Goal: Task Accomplishment & Management: Manage account settings

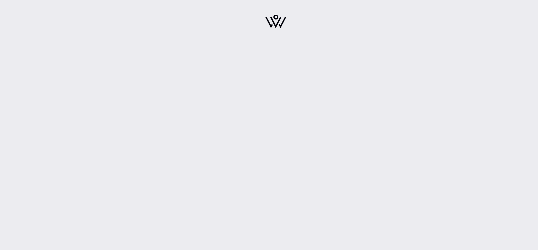
drag, startPoint x: 276, startPoint y: 5, endPoint x: 278, endPoint y: 14, distance: 9.4
click at [278, 14] on div at bounding box center [276, 23] width 99 height 40
drag, startPoint x: 279, startPoint y: 21, endPoint x: 270, endPoint y: 143, distance: 121.9
click at [279, 22] on img at bounding box center [275, 22] width 21 height 14
click at [278, 28] on img at bounding box center [275, 22] width 21 height 14
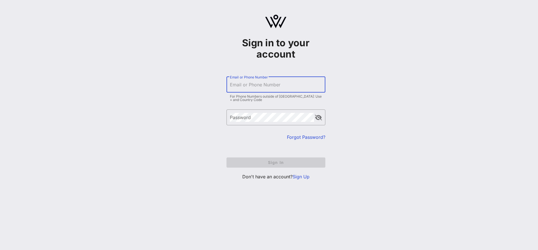
click at [260, 81] on div "Email or Phone Number" at bounding box center [276, 85] width 92 height 16
click at [0, 250] on com-1password-button at bounding box center [0, 250] width 0 height 0
click at [254, 85] on input "salarcon" at bounding box center [276, 84] width 92 height 9
click at [250, 110] on div "Password" at bounding box center [272, 118] width 84 height 16
click at [247, 86] on input "salarcon" at bounding box center [276, 84] width 92 height 9
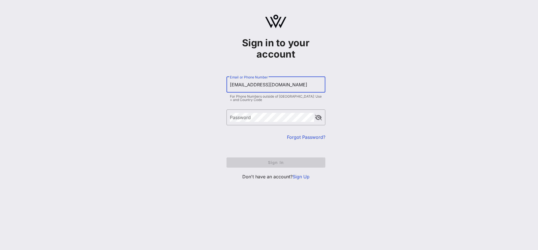
type input "salarcon@reproductivefreedomforall.org"
drag, startPoint x: 270, startPoint y: 133, endPoint x: 263, endPoint y: 126, distance: 10.4
click at [268, 132] on div "​ Password" at bounding box center [276, 122] width 99 height 24
click at [252, 125] on div "Password" at bounding box center [272, 118] width 84 height 16
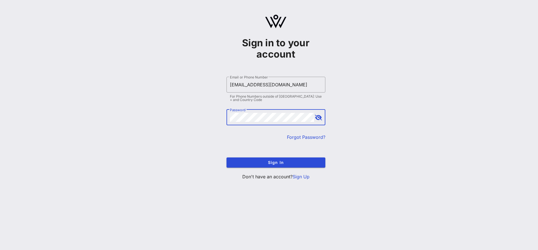
click at [227, 158] on button "Sign In" at bounding box center [276, 163] width 99 height 10
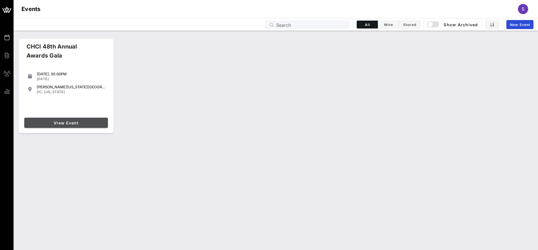
click at [94, 127] on link "View Event" at bounding box center [66, 123] width 84 height 10
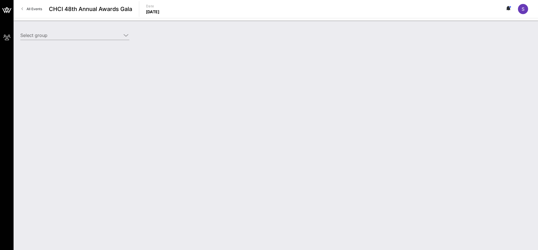
type input "Reproductive Freedom for All (Reproductive Freedom for All) [Silvina Alarcón, s…"
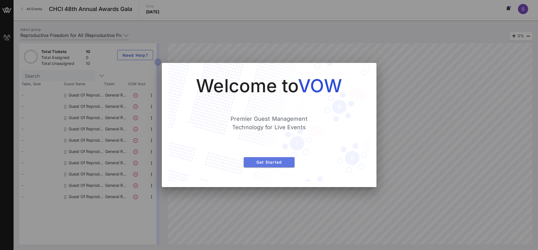
click at [266, 161] on span "Get Started" at bounding box center [269, 162] width 42 height 5
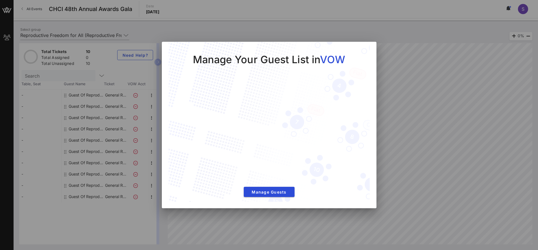
click at [284, 184] on div "Manage Your Guest List in VOW Manage Guests" at bounding box center [269, 122] width 179 height 138
click at [287, 192] on span "Manage Guests" at bounding box center [269, 192] width 42 height 5
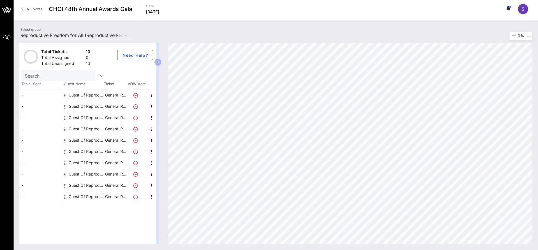
click at [135, 96] on icon at bounding box center [135, 95] width 5 height 5
click at [103, 96] on div "Guest Of Reproductive Freedom for All" at bounding box center [87, 95] width 36 height 11
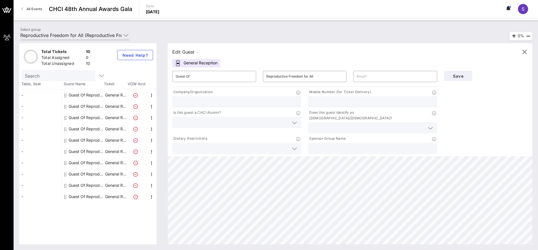
click at [196, 100] on input "text" at bounding box center [237, 101] width 122 height 7
click at [374, 78] on input "text" at bounding box center [395, 76] width 77 height 9
paste input "awilliamsnavarro@reproductivefreedomforall.org"
type input "awilliamsnavarro@reproductivefreedomforall.org"
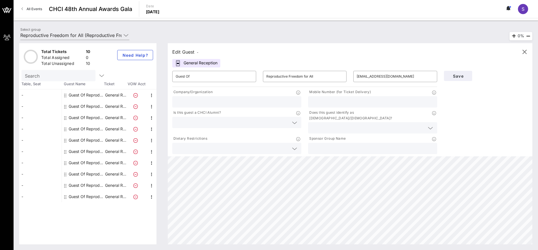
click at [188, 99] on input "text" at bounding box center [237, 101] width 122 height 7
click at [290, 78] on input "Reproductive Freedom for All" at bounding box center [305, 76] width 77 height 9
click at [290, 77] on input "Reproductive Freedom for All" at bounding box center [305, 76] width 77 height 9
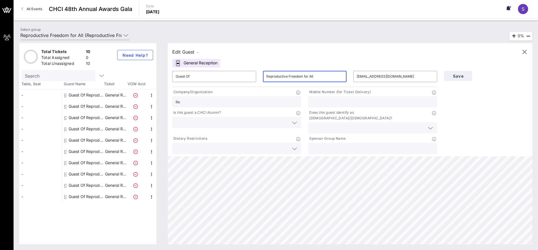
drag, startPoint x: 202, startPoint y: 107, endPoint x: 202, endPoint y: 104, distance: 3.1
click at [202, 106] on div "Re" at bounding box center [237, 101] width 122 height 11
click at [202, 103] on input "Re" at bounding box center [237, 101] width 122 height 7
click at [203, 103] on input "Re" at bounding box center [237, 101] width 122 height 7
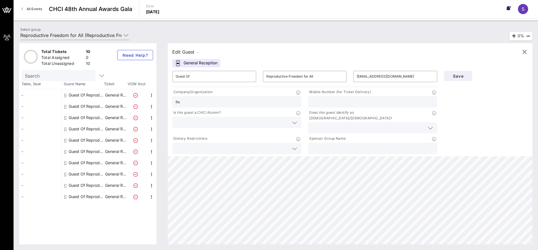
click at [203, 102] on input "Re" at bounding box center [237, 101] width 122 height 7
drag, startPoint x: 177, startPoint y: 101, endPoint x: 204, endPoint y: 105, distance: 27.6
click at [204, 105] on input "Re" at bounding box center [237, 101] width 122 height 7
type input "R"
paste input "Reproductive Freedom for All"
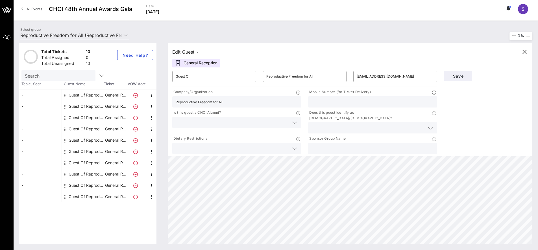
type input "Reproductive Freedom for All"
click at [328, 102] on input "text" at bounding box center [373, 101] width 122 height 7
click at [192, 122] on input "text" at bounding box center [232, 122] width 113 height 7
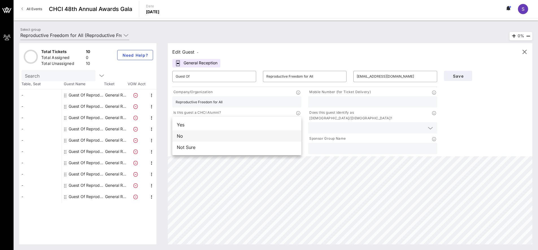
click at [200, 137] on div "No" at bounding box center [236, 136] width 129 height 11
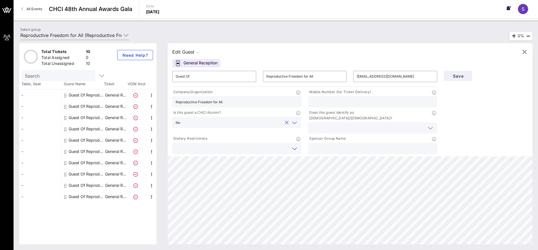
click at [202, 145] on input "text" at bounding box center [232, 148] width 113 height 7
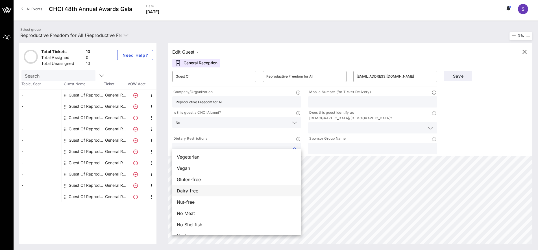
scroll to position [9, 0]
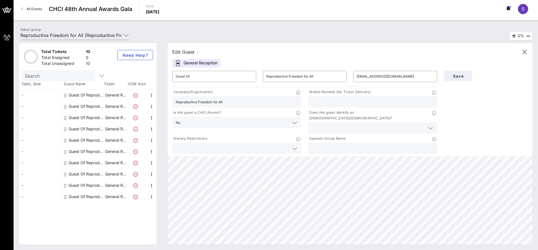
click at [328, 124] on input "text" at bounding box center [368, 127] width 113 height 7
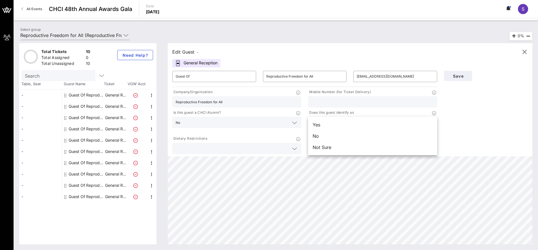
click at [323, 125] on div "Yes" at bounding box center [372, 124] width 129 height 11
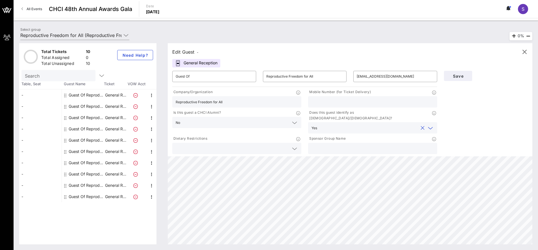
click at [328, 145] on input "text" at bounding box center [373, 148] width 122 height 7
paste input "Reproductive Freedom for All"
type input "Reproductive Freedom for All"
click at [328, 103] on input "text" at bounding box center [373, 101] width 122 height 7
type input "7873060939"
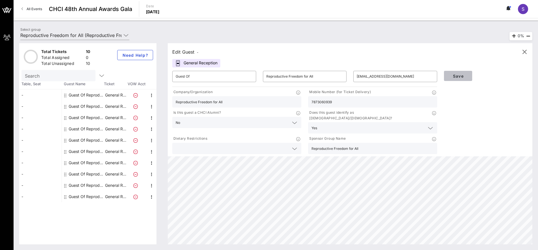
click at [464, 77] on span "Save" at bounding box center [458, 76] width 19 height 5
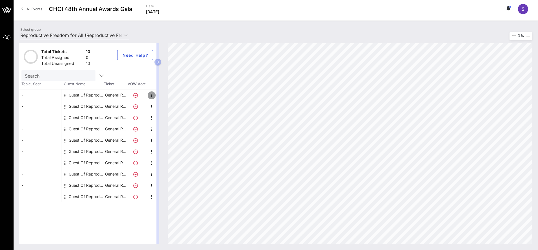
click at [150, 95] on icon "button" at bounding box center [151, 95] width 7 height 7
click at [170, 98] on div "Edit" at bounding box center [165, 97] width 11 height 5
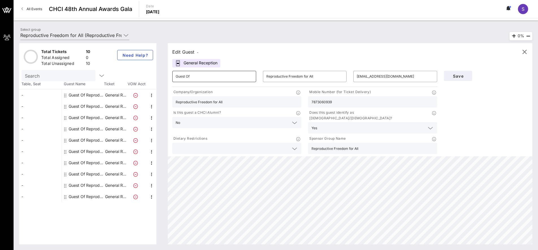
click at [183, 74] on input "Guest Of" at bounding box center [214, 76] width 77 height 9
click at [196, 77] on input "Guest Of" at bounding box center [214, 76] width 77 height 9
click at [294, 76] on input "Reproductive Freedom for All" at bounding box center [305, 76] width 77 height 9
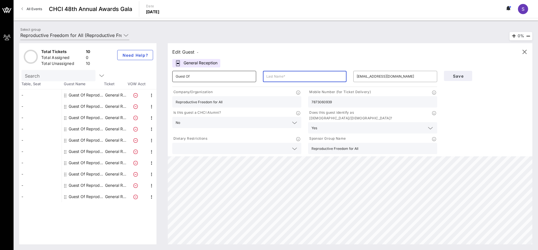
click at [201, 78] on input "Guest Of" at bounding box center [214, 76] width 77 height 9
click at [201, 77] on input "Guest Of" at bounding box center [214, 76] width 77 height 9
type input "Amy"
type input "Williams Navarro"
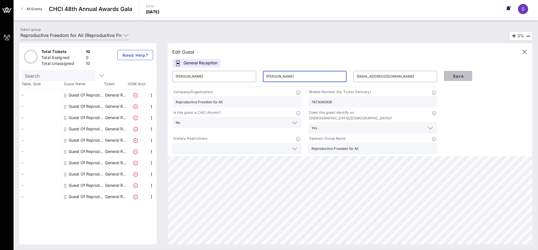
click at [457, 74] on span "Save" at bounding box center [458, 76] width 19 height 5
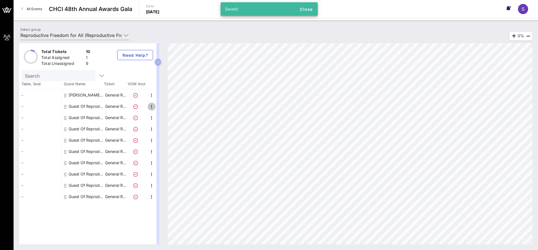
click at [152, 108] on icon "button" at bounding box center [151, 106] width 7 height 7
click at [165, 108] on div "Edit" at bounding box center [165, 108] width 11 height 5
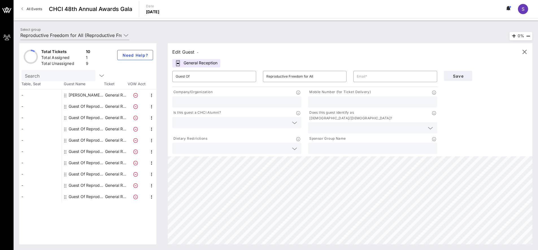
click at [201, 102] on input "text" at bounding box center [237, 101] width 122 height 7
click at [194, 72] on input "Guest Of" at bounding box center [214, 76] width 77 height 9
click at [193, 64] on div "General Reception" at bounding box center [196, 63] width 48 height 8
click at [191, 74] on input "Guest Of" at bounding box center [214, 76] width 77 height 9
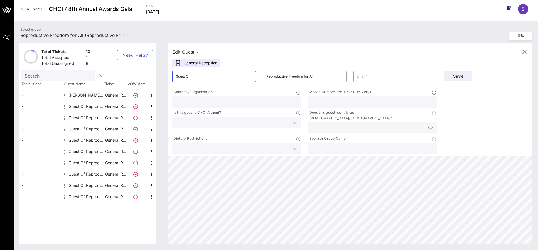
click at [191, 74] on input "Guest Of" at bounding box center [214, 76] width 77 height 9
click at [191, 75] on input "Guest Of" at bounding box center [214, 76] width 77 height 9
click at [191, 76] on input "Guest Of" at bounding box center [214, 76] width 77 height 9
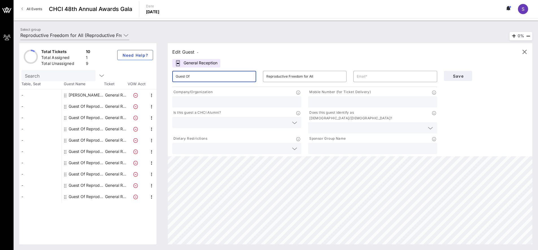
drag, startPoint x: 207, startPoint y: 77, endPoint x: 148, endPoint y: 76, distance: 59.4
click at [148, 76] on div "Total Tickets 10 Total Assigned 1 Total Unassigned 9 Need Help? Search Table, S…" at bounding box center [276, 144] width 514 height 202
type input "Silvina"
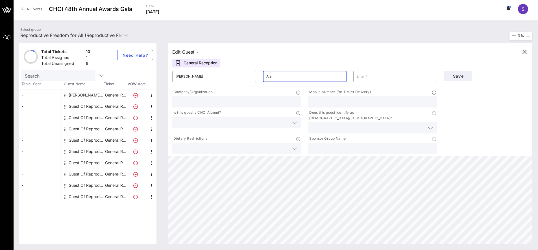
type input "Alarcón"
type input "salarcon@reproductivefreedomforall.org"
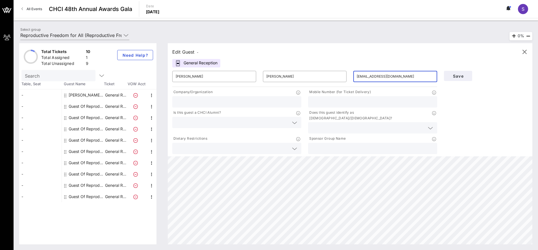
click at [214, 100] on input "text" at bounding box center [237, 101] width 122 height 7
paste input "Reproductive Freedom for All"
type input "Reproductive Freedom for All"
click at [329, 103] on input "text" at bounding box center [373, 101] width 122 height 7
type input "2407510213"
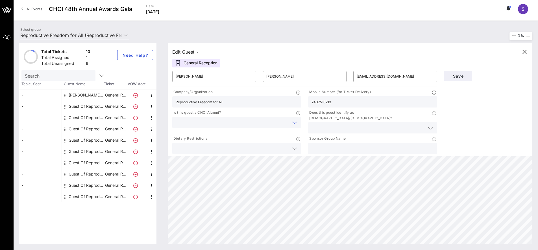
click at [229, 123] on input "text" at bounding box center [232, 122] width 113 height 7
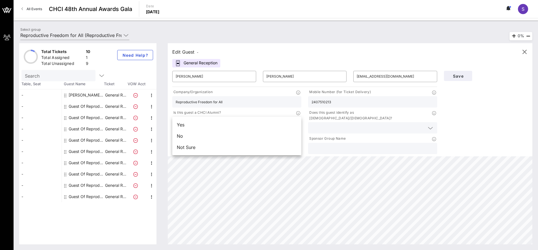
click at [209, 136] on div "No" at bounding box center [236, 136] width 129 height 11
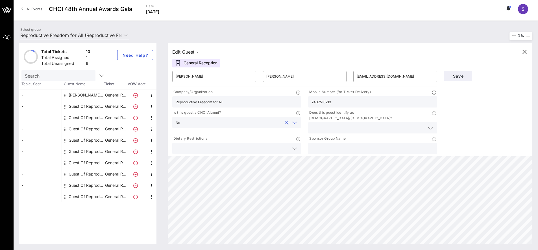
click at [324, 124] on input "text" at bounding box center [368, 127] width 113 height 7
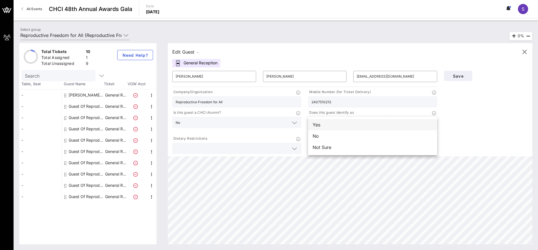
click at [322, 121] on div "Yes" at bounding box center [372, 124] width 129 height 11
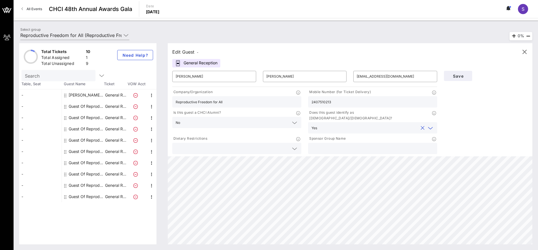
click at [233, 146] on input "text" at bounding box center [232, 148] width 113 height 7
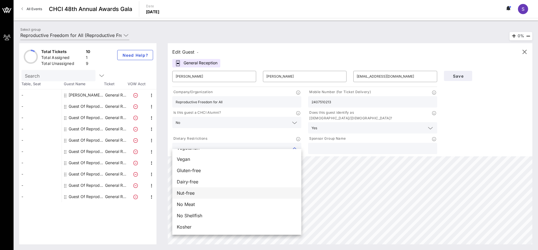
scroll to position [0, 0]
click at [345, 147] on div at bounding box center [373, 148] width 122 height 11
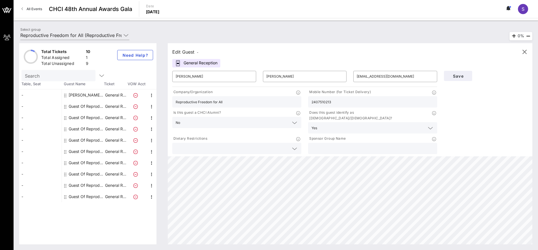
click at [344, 146] on input "text" at bounding box center [373, 148] width 122 height 7
click at [339, 145] on input "text" at bounding box center [373, 148] width 122 height 7
paste input "Reproductive Freedom for All"
type input "Reproductive Freedom for All"
click at [458, 75] on span "Save" at bounding box center [458, 76] width 19 height 5
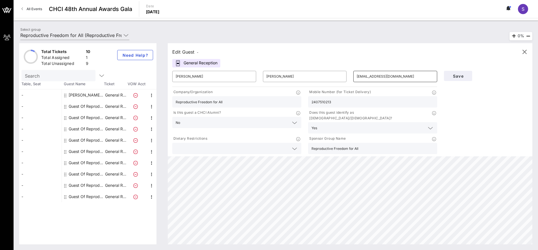
click at [415, 75] on input "salarcon@reproductivefreedomforall.org" at bounding box center [395, 76] width 77 height 9
click at [150, 105] on icon "button" at bounding box center [151, 106] width 7 height 7
click at [162, 108] on div "Edit" at bounding box center [165, 108] width 11 height 5
type input "Guest Of"
type input "Reproductive Freedom for All"
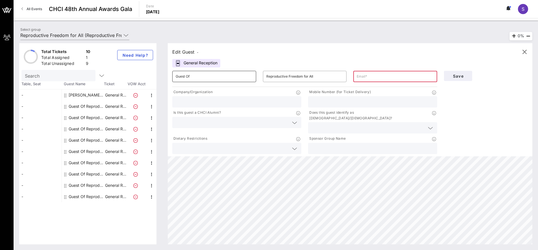
click at [189, 78] on input "Guest Of" at bounding box center [214, 76] width 77 height 9
click at [183, 76] on input "Guest Of" at bounding box center [214, 76] width 77 height 9
type input "Alejandro"
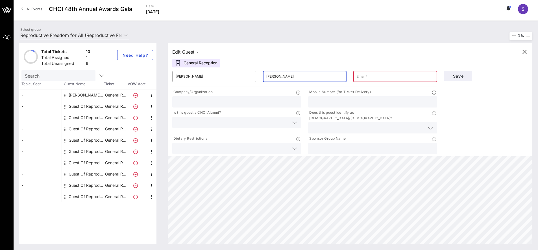
type input "Garcia"
drag, startPoint x: 365, startPoint y: 77, endPoint x: 366, endPoint y: 80, distance: 3.0
click at [366, 80] on input "text" at bounding box center [395, 76] width 77 height 9
click at [362, 77] on input "text" at bounding box center [395, 76] width 77 height 9
click at [363, 77] on input "text" at bounding box center [395, 76] width 77 height 9
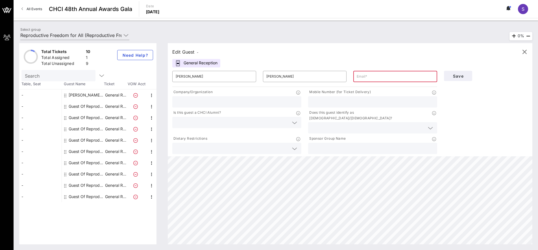
paste input "agarcia@reproductivefreedomforall.org"
type input "agarcia@reproductivefreedomforall.org"
click at [198, 103] on input "text" at bounding box center [237, 101] width 122 height 7
click at [199, 103] on input "Reproductive Freedom for All" at bounding box center [237, 101] width 122 height 7
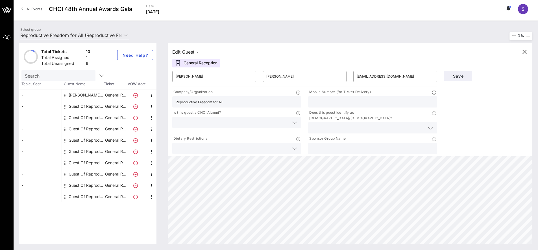
click at [199, 103] on input "Reproductive Freedom for All" at bounding box center [237, 101] width 122 height 7
type input "Reproductive Freedom for All"
click at [332, 145] on input "text" at bounding box center [373, 148] width 122 height 7
paste input "Reproductive Freedom for All"
type input "Reproductive Freedom for All"
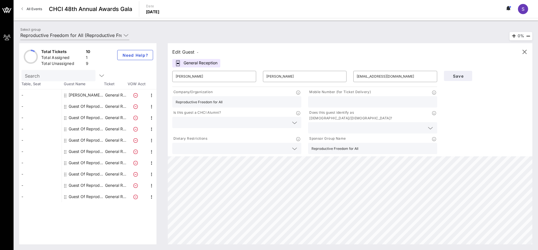
click at [220, 125] on input "text" at bounding box center [232, 122] width 113 height 7
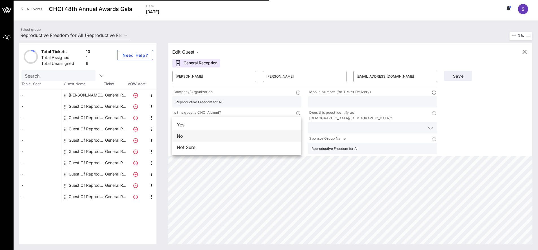
click at [212, 136] on div "No" at bounding box center [236, 136] width 129 height 11
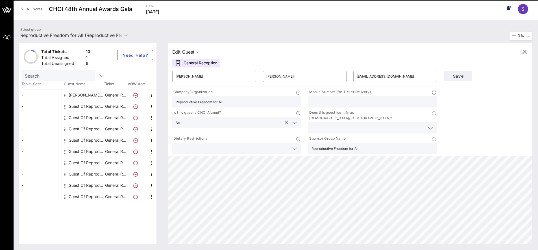
click at [341, 98] on input "text" at bounding box center [373, 101] width 122 height 7
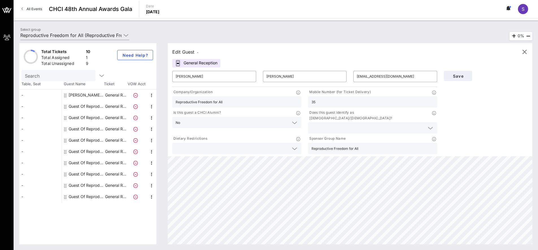
type input "3"
type input "9563378302"
click at [363, 124] on input "text" at bounding box center [368, 127] width 113 height 7
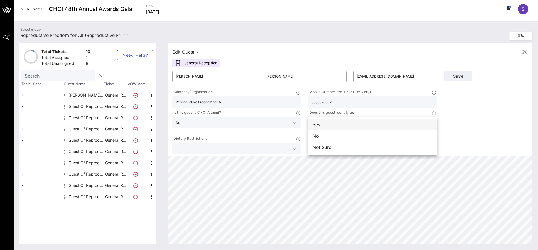
click at [331, 125] on div "Yes" at bounding box center [372, 124] width 129 height 11
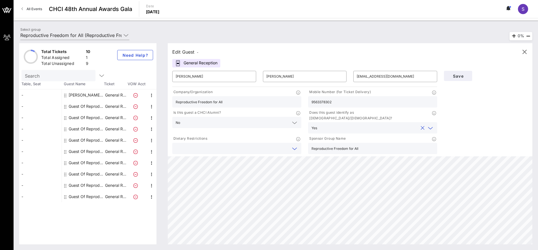
click at [261, 145] on input "text" at bounding box center [232, 148] width 113 height 7
click at [460, 76] on span "Save" at bounding box center [458, 76] width 19 height 5
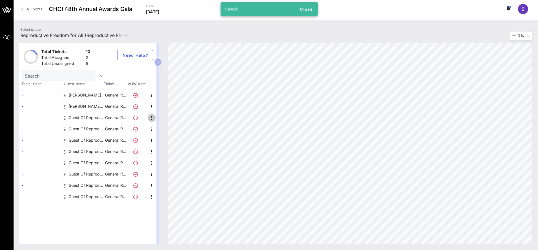
click at [152, 119] on icon "button" at bounding box center [151, 118] width 7 height 7
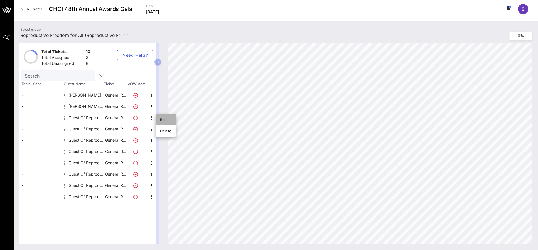
click at [166, 121] on div "Edit" at bounding box center [165, 120] width 11 height 5
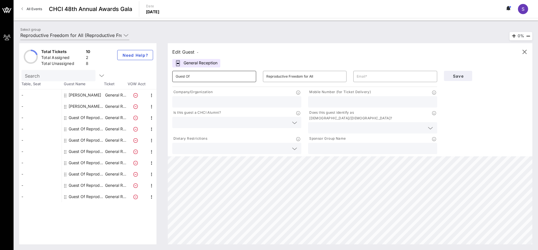
click at [191, 75] on input "Guest Of" at bounding box center [214, 76] width 77 height 9
click at [328, 57] on div "Edit Guest - General Reception ​ Guest Of ​ Reproductive Freedom for All ​ Comp…" at bounding box center [350, 99] width 365 height 113
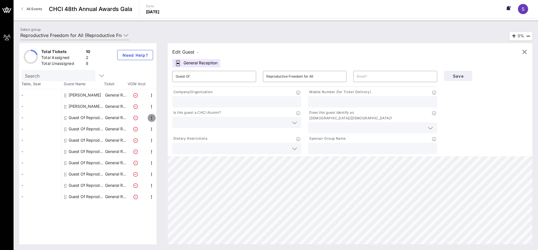
click at [151, 119] on icon "button" at bounding box center [151, 118] width 7 height 7
click at [211, 59] on div "General Reception" at bounding box center [196, 63] width 48 height 8
click at [188, 79] on input "Guest Of" at bounding box center [214, 76] width 77 height 9
click at [200, 76] on input "Guest Of" at bounding box center [214, 76] width 77 height 9
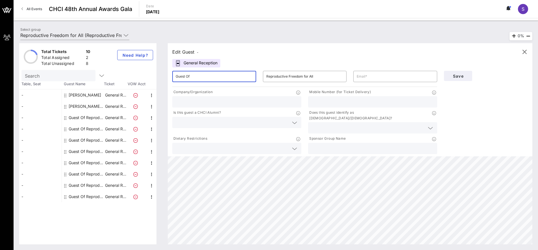
click at [200, 76] on input "Guest Of" at bounding box center [214, 76] width 77 height 9
click at [186, 75] on input "Guest Of" at bounding box center [214, 76] width 77 height 9
click at [185, 76] on input "Guest Of" at bounding box center [214, 76] width 77 height 9
type input "Stephanie"
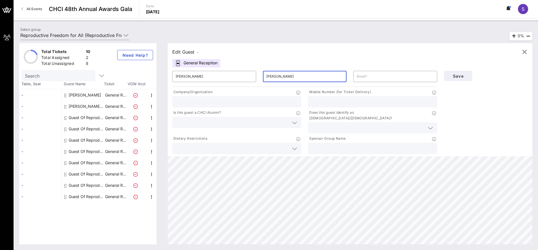
type input "Yost"
click at [326, 145] on input "text" at bounding box center [373, 148] width 122 height 7
paste input "Reproductive Freedom for All"
type input "Reproductive Freedom for All"
click at [195, 103] on input "text" at bounding box center [237, 101] width 122 height 7
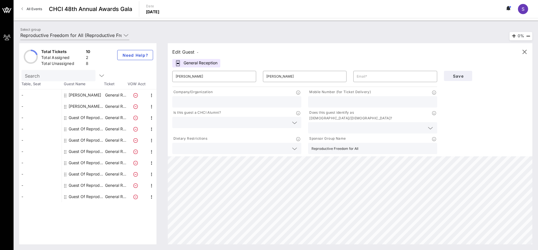
paste input "Reproductive Freedom for All"
type input "Reproductive Freedom for All"
click at [374, 77] on input "text" at bounding box center [395, 76] width 77 height 9
paste input "syost@reproductivefreedomforall.org"
type input "syost@reproductivefreedomforall.org"
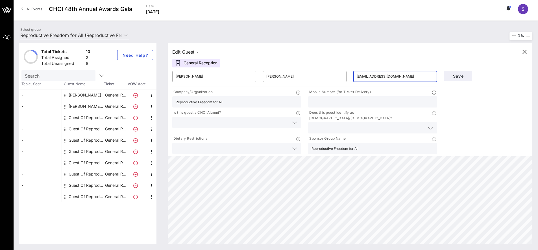
click at [207, 128] on div at bounding box center [237, 122] width 122 height 11
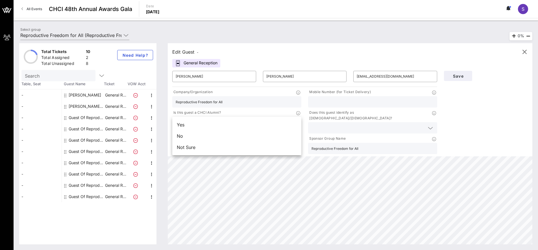
click at [205, 124] on div "Yes" at bounding box center [236, 124] width 129 height 11
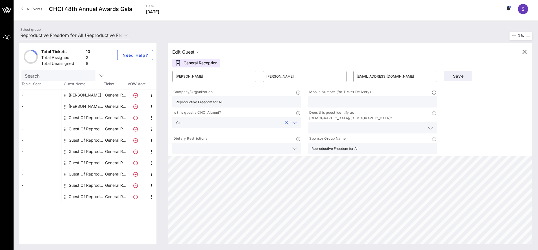
click at [202, 125] on input "text" at bounding box center [233, 122] width 99 height 7
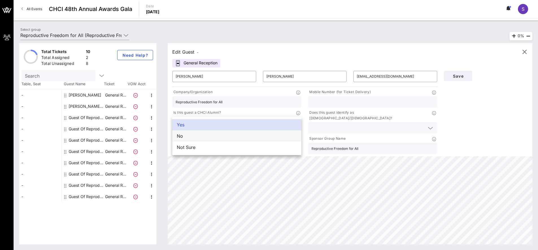
click at [204, 141] on div "No" at bounding box center [236, 136] width 129 height 11
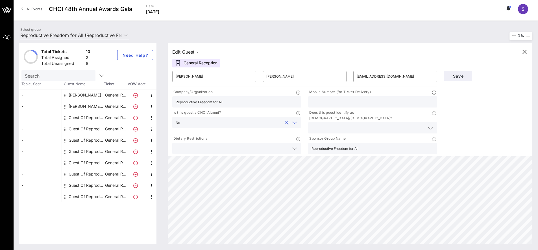
click at [205, 146] on input "text" at bounding box center [232, 148] width 113 height 7
click at [358, 126] on input "text" at bounding box center [368, 127] width 113 height 7
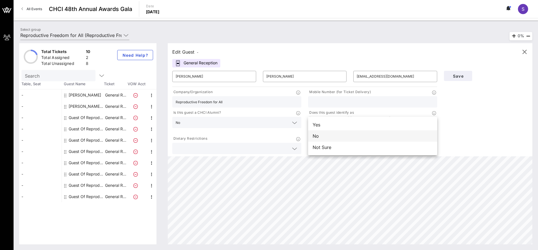
click at [348, 139] on div "No" at bounding box center [372, 136] width 129 height 11
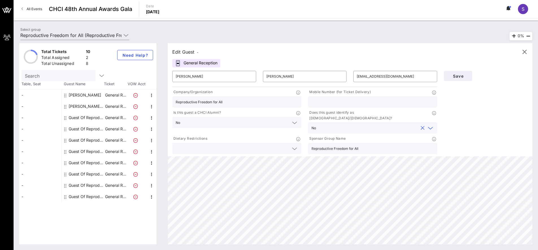
click at [351, 145] on input "Reproductive Freedom for All" at bounding box center [373, 148] width 122 height 7
click at [378, 145] on input "Reproductive Freedom for All" at bounding box center [373, 148] width 122 height 7
click at [377, 145] on input "Reproductive Freedom for All" at bounding box center [373, 148] width 122 height 7
click at [328, 99] on div at bounding box center [373, 101] width 122 height 11
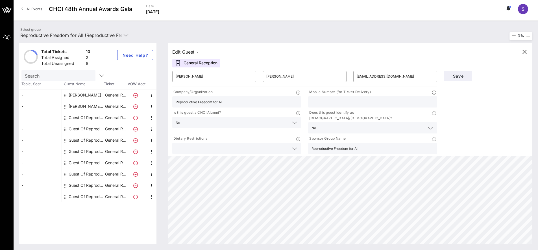
paste input "(703) 868-3220"
type input "(703) 868-3220"
click at [459, 77] on span "Save" at bounding box center [458, 76] width 19 height 5
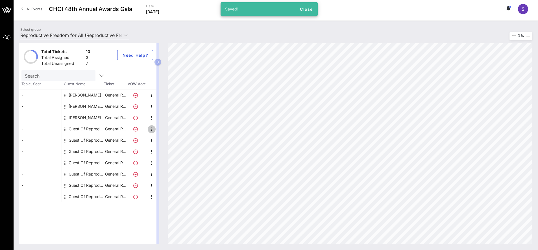
click at [153, 130] on icon "button" at bounding box center [151, 129] width 7 height 7
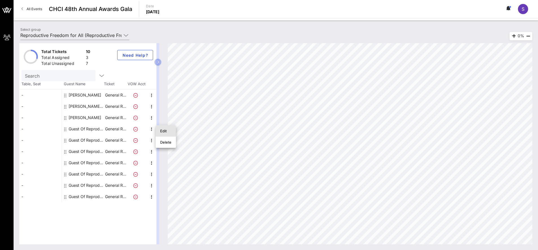
click at [167, 130] on div "Edit" at bounding box center [165, 131] width 11 height 5
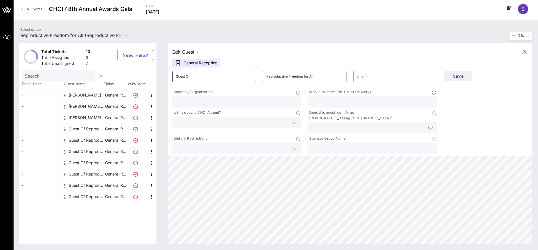
click at [198, 79] on input "Guest Of" at bounding box center [214, 76] width 77 height 9
type input "A"
type input "Silvina"
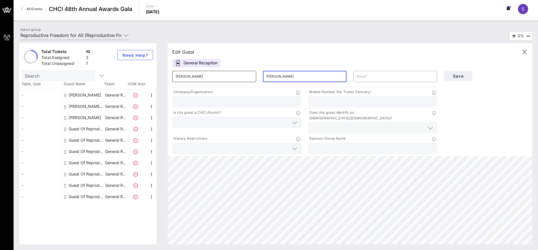
type input "Alarcon"
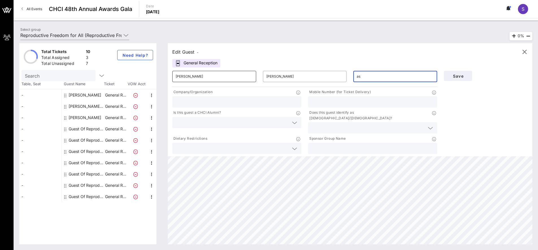
type input "a"
type input "A"
type input "salarcon@reproforall.org"
click at [183, 103] on input "text" at bounding box center [237, 101] width 122 height 7
type input "r"
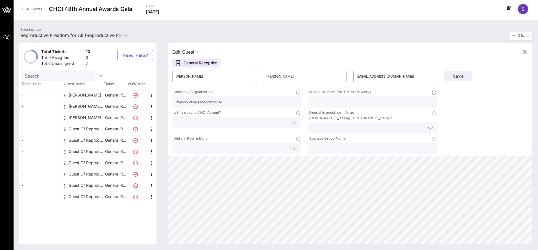
type input "Reproductive Freedom for All"
type input "2407510213"
click at [189, 123] on input "text" at bounding box center [232, 122] width 113 height 7
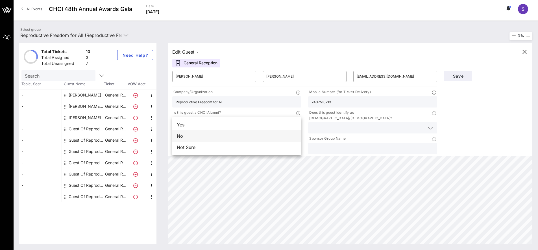
click at [196, 137] on div "No" at bounding box center [236, 136] width 129 height 11
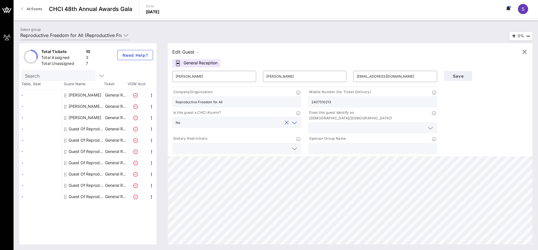
click at [326, 124] on input "text" at bounding box center [368, 127] width 113 height 7
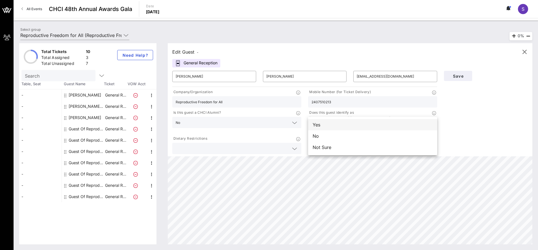
click at [326, 127] on div "Yes" at bounding box center [372, 124] width 129 height 11
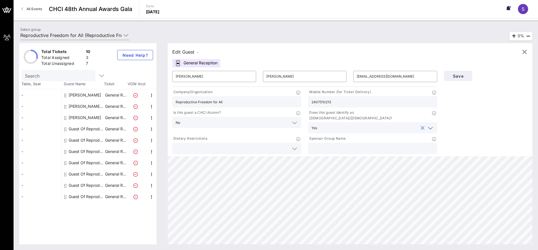
click at [247, 143] on div at bounding box center [237, 148] width 122 height 11
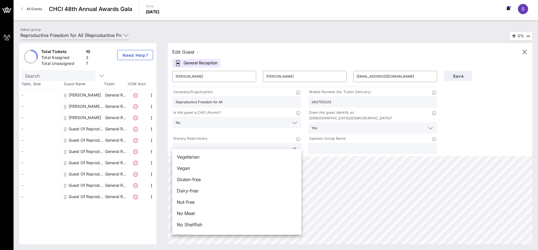
click at [335, 145] on input "text" at bounding box center [373, 148] width 122 height 7
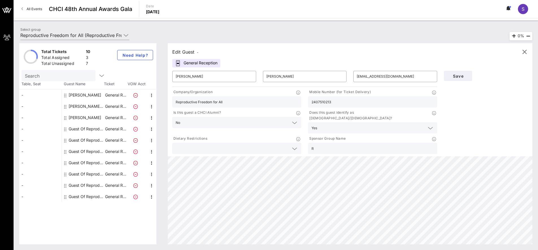
click at [212, 104] on input "Reproductive Freedom for All" at bounding box center [237, 101] width 122 height 7
click at [326, 145] on input "R" at bounding box center [373, 148] width 122 height 7
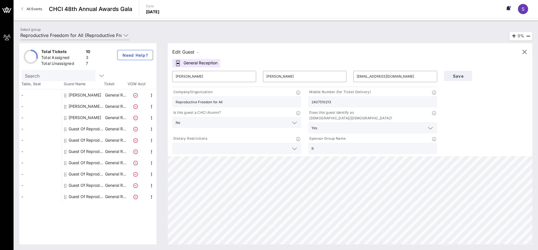
click at [326, 145] on input "R" at bounding box center [373, 148] width 122 height 7
paste input "eproductive Freedom for All"
type input "Reproductive Freedom for All"
click at [461, 77] on span "Save" at bounding box center [458, 76] width 19 height 5
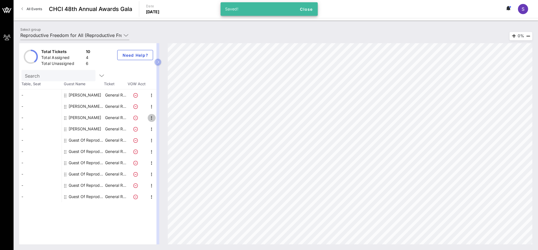
click at [151, 118] on icon "button" at bounding box center [151, 118] width 7 height 7
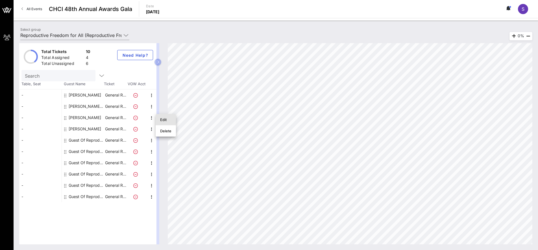
click at [165, 121] on div "Edit" at bounding box center [165, 120] width 11 height 5
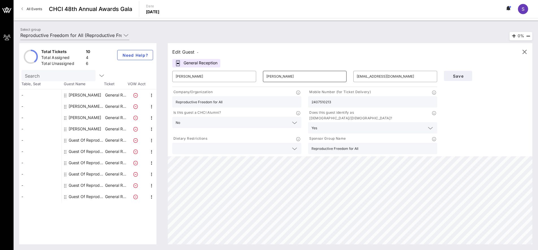
click at [276, 78] on input "Alarcon" at bounding box center [305, 76] width 77 height 9
type input "Alarcón"
click at [457, 76] on span "Save" at bounding box center [458, 76] width 19 height 5
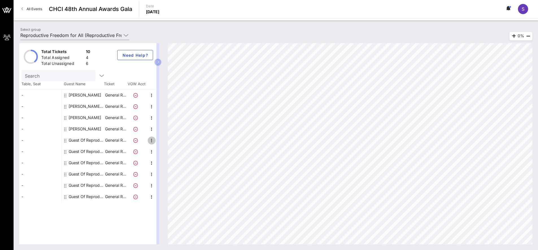
click at [152, 141] on icon "button" at bounding box center [151, 140] width 7 height 7
click at [163, 142] on div "Edit" at bounding box center [165, 142] width 11 height 5
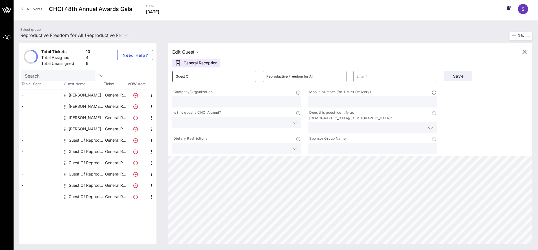
click at [188, 78] on input "Guest Of" at bounding box center [214, 76] width 77 height 9
click at [187, 78] on input "Guest Of" at bounding box center [214, 76] width 77 height 9
type input "Marcos"
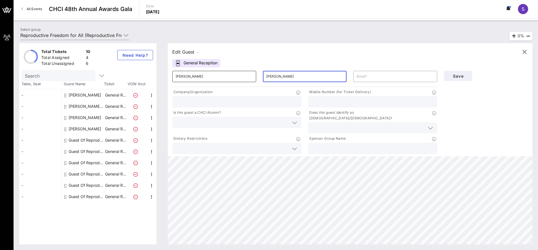
type input "Bustamante"
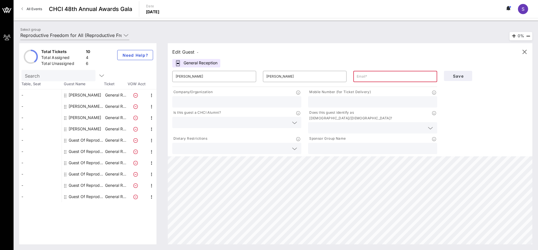
paste input "Mbustamante@hispanicfederation.org"
type input "Mbustamante@hispanicfederation.org"
click at [187, 105] on input "text" at bounding box center [237, 101] width 122 height 7
type input "Hispanic Federation"
type input "3619034555"
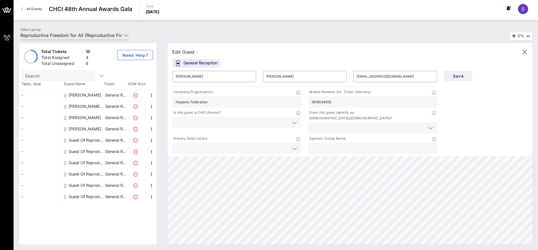
click at [192, 127] on div at bounding box center [237, 122] width 122 height 11
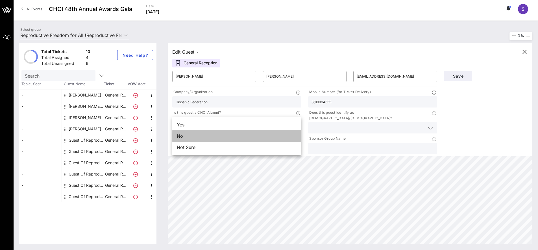
click at [194, 140] on div "No" at bounding box center [236, 136] width 129 height 11
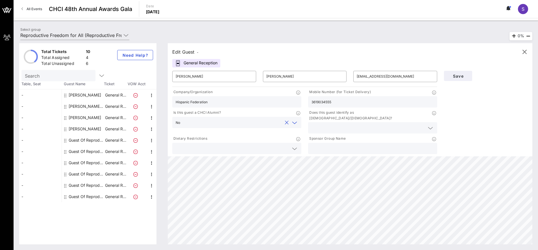
click at [330, 124] on input "text" at bounding box center [368, 127] width 113 height 7
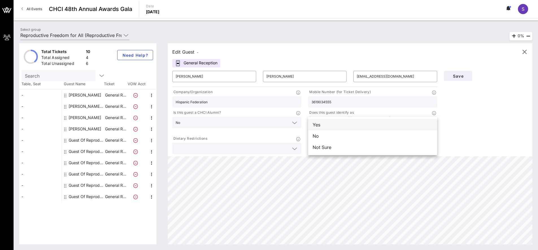
click at [327, 125] on div "Yes" at bounding box center [372, 124] width 129 height 11
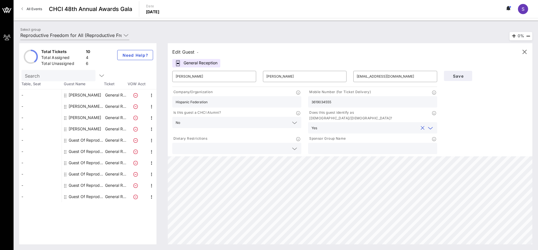
click at [328, 145] on input "text" at bounding box center [373, 148] width 122 height 7
paste input "Mbustamante@hispanicfederation.org"
type input "Mbustamante@hispanicfederation.org"
type input "Reproductive Freedom for All"
click at [460, 77] on span "Save" at bounding box center [458, 76] width 19 height 5
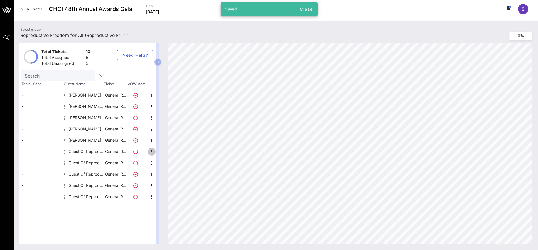
click at [152, 153] on icon "button" at bounding box center [151, 152] width 7 height 7
click at [169, 154] on div "Edit" at bounding box center [165, 153] width 11 height 5
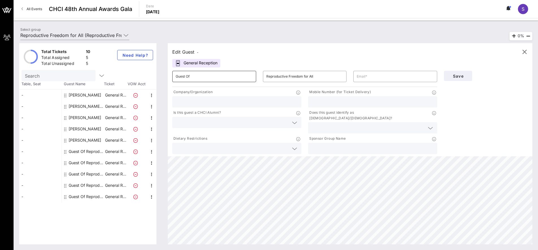
click at [189, 78] on input "Guest Of" at bounding box center [214, 76] width 77 height 9
type input "Abigail"
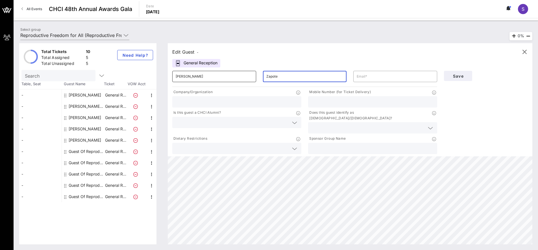
type input "Zapote"
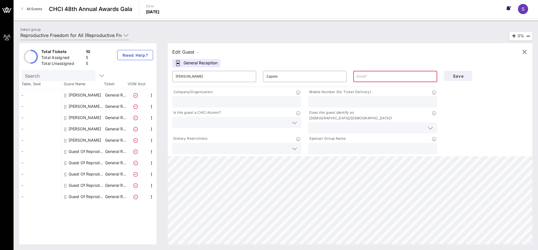
paste input "abi.zapote@gmail.com"
type input "abi.zapote@gmail.com"
click at [228, 103] on input "text" at bounding box center [237, 101] width 122 height 7
click at [340, 103] on input "text" at bounding box center [373, 101] width 122 height 7
click at [207, 120] on input "text" at bounding box center [232, 122] width 113 height 7
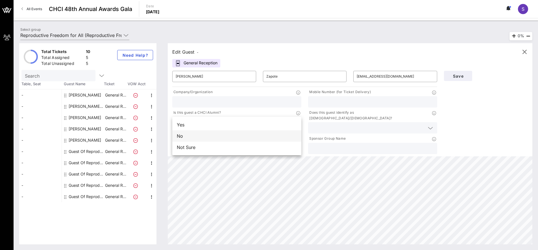
click at [215, 137] on div "No" at bounding box center [236, 136] width 129 height 11
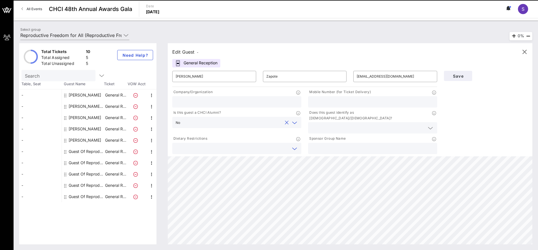
click at [254, 145] on input "text" at bounding box center [232, 148] width 113 height 7
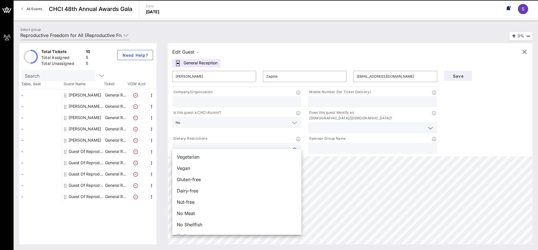
click at [337, 124] on input "text" at bounding box center [368, 127] width 113 height 7
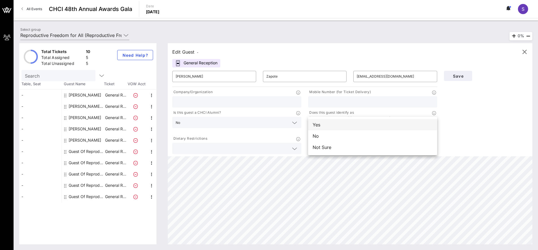
click at [334, 127] on div "Yes" at bounding box center [372, 124] width 129 height 11
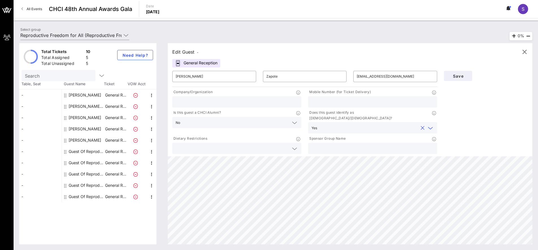
click at [336, 145] on input "text" at bounding box center [373, 148] width 122 height 7
paste input "abi.zapote@gmail.com"
type input "Reproductive Freedom for All"
click at [313, 103] on input "text" at bounding box center [373, 101] width 122 height 7
type input "4694637678"
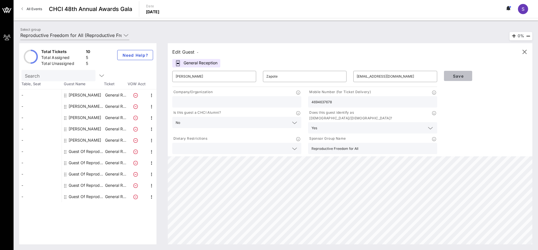
click at [459, 80] on button "Save" at bounding box center [458, 76] width 28 height 10
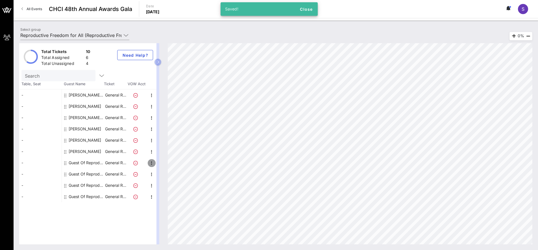
click at [153, 165] on icon "button" at bounding box center [151, 163] width 7 height 7
click at [168, 166] on div "Edit" at bounding box center [165, 165] width 11 height 5
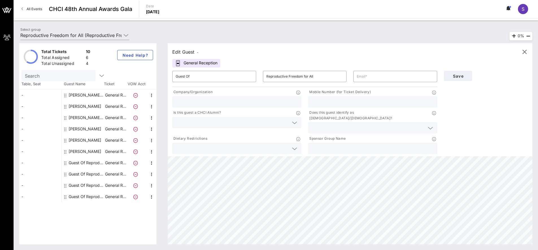
click at [196, 83] on div "​ Guest Of" at bounding box center [214, 77] width 91 height 18
click at [190, 75] on input "Guest Of" at bounding box center [214, 76] width 77 height 9
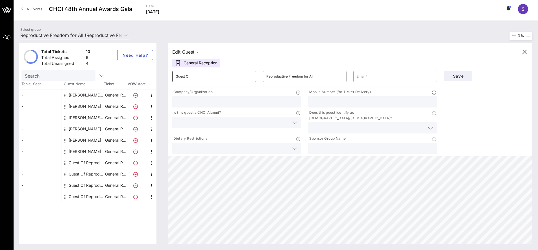
click at [190, 75] on input "Guest Of" at bounding box center [214, 76] width 77 height 9
click at [192, 74] on input "Guest Of" at bounding box center [214, 76] width 77 height 9
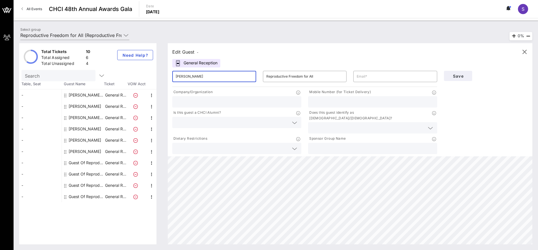
type input "Arlin"
type input "T"
type input "Martinez"
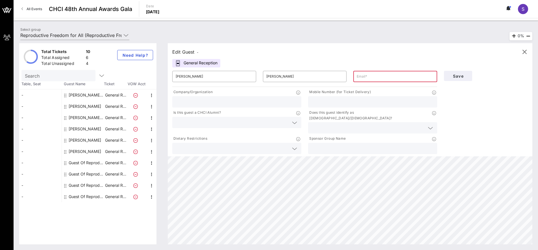
click at [316, 99] on input "text" at bounding box center [373, 101] width 122 height 7
paste input "71-531-0111"
click at [312, 104] on input "71-531-0111" at bounding box center [373, 101] width 122 height 7
type input "571-531-0111"
click at [363, 77] on input "text" at bounding box center [395, 76] width 77 height 9
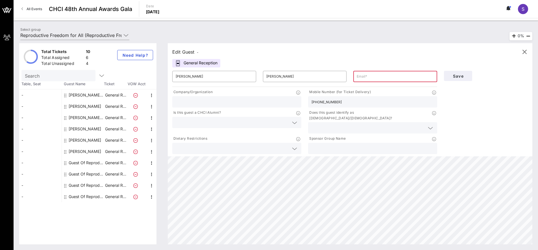
paste input "amartinez@latinainstitute.org"
type input "amartinez@latinainstitute.org"
click at [188, 103] on input "text" at bounding box center [237, 101] width 122 height 7
click at [183, 103] on input "Latina" at bounding box center [237, 101] width 122 height 7
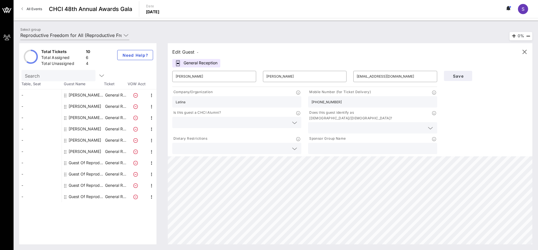
click at [183, 103] on input "Latina" at bounding box center [237, 101] width 122 height 7
paste input "National Latina Institute for Reproductive Justice"
type input "National Latina Institute for Reproductive Justice"
click at [330, 145] on input "text" at bounding box center [373, 148] width 122 height 7
click at [347, 146] on input "Repr" at bounding box center [373, 148] width 122 height 7
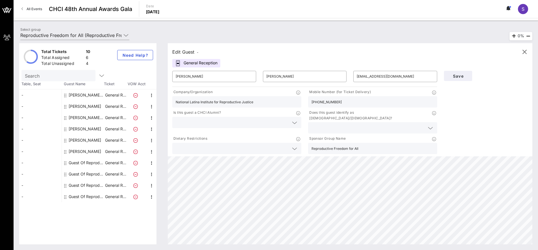
type input "Reproductive Freedom for All"
click at [282, 126] on input "text" at bounding box center [232, 122] width 113 height 7
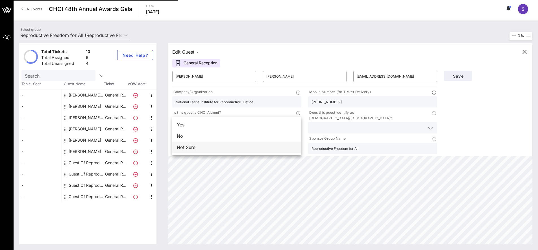
click at [226, 145] on div "Not Sure" at bounding box center [236, 147] width 129 height 11
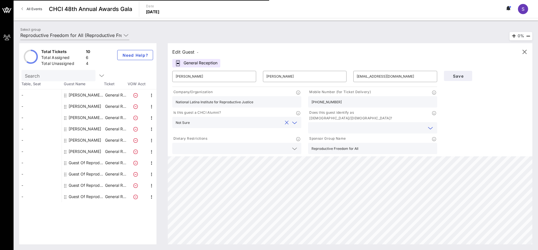
click at [329, 125] on input "text" at bounding box center [368, 127] width 113 height 7
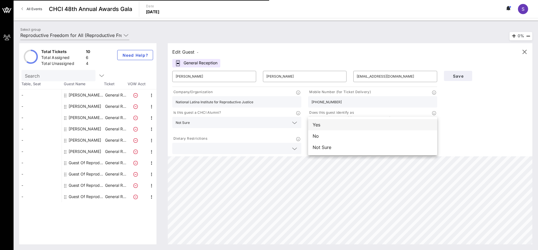
click at [322, 127] on div "Yes" at bounding box center [372, 124] width 129 height 11
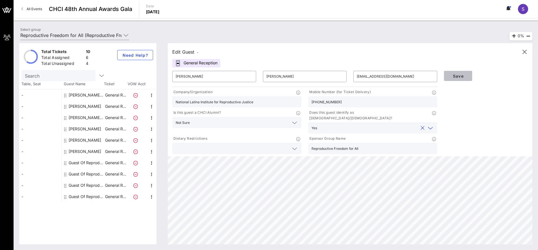
click at [462, 78] on span "Save" at bounding box center [458, 76] width 19 height 5
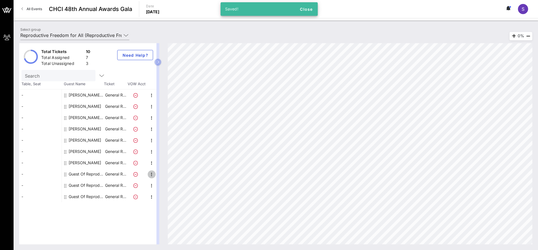
click at [151, 175] on icon "button" at bounding box center [151, 174] width 7 height 7
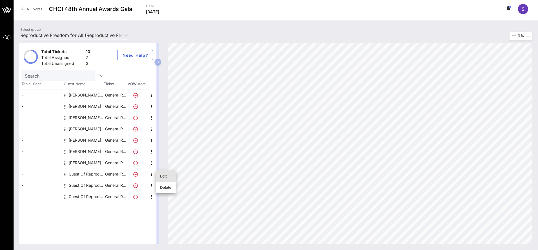
click at [166, 177] on div "Edit" at bounding box center [165, 176] width 11 height 5
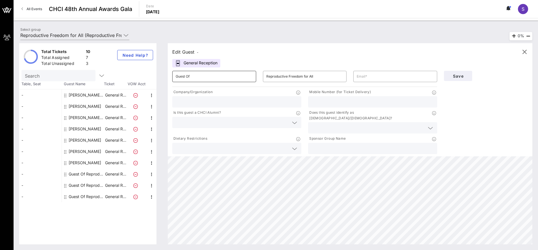
click at [182, 77] on input "Guest Of" at bounding box center [214, 76] width 77 height 9
paste input "Kat Olivera Gracias!"
drag, startPoint x: 182, startPoint y: 76, endPoint x: 212, endPoint y: 79, distance: 30.0
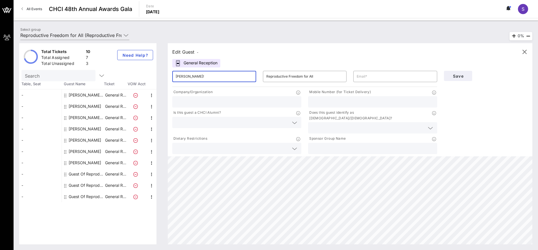
click at [212, 79] on input "Kat Olivera Gracias!" at bounding box center [214, 76] width 77 height 9
type input "Kat"
click at [315, 77] on input "Reproductive Freedom for All" at bounding box center [305, 76] width 77 height 9
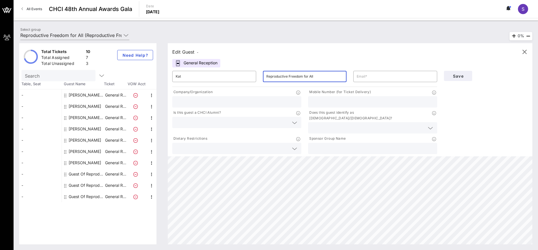
click at [315, 77] on input "Reproductive Freedom for All" at bounding box center [305, 76] width 77 height 9
click at [308, 145] on div "Sponsor Group Name" at bounding box center [373, 145] width 136 height 21
click at [190, 105] on input "text" at bounding box center [237, 101] width 122 height 7
paste input "Olivera Gracias!"
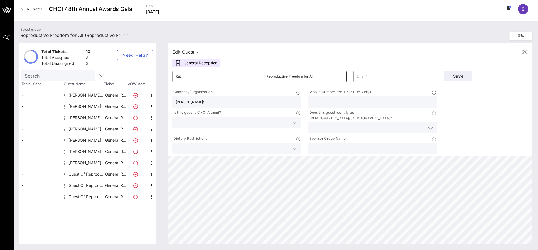
type input "Olivera Gracias!"
click at [301, 77] on input "Reproductive Freedom for All" at bounding box center [305, 76] width 77 height 9
click at [300, 77] on input "Reproductive Freedom for All" at bounding box center [305, 76] width 77 height 9
click at [300, 78] on input "Reproductive Freedom for All" at bounding box center [305, 76] width 77 height 9
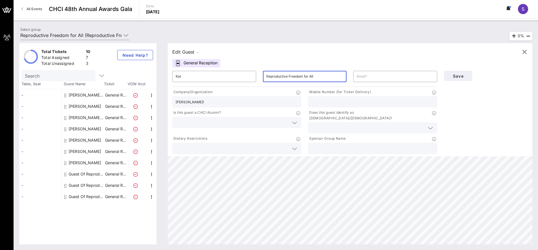
click at [328, 145] on input "text" at bounding box center [373, 148] width 122 height 7
paste input "Reproductive Freedom for All"
type input "Reproductive Freedom for All"
click at [195, 103] on input "Olivera Gracias!" at bounding box center [237, 101] width 122 height 7
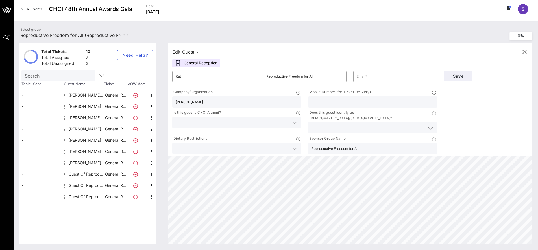
click at [181, 98] on input "Olivera" at bounding box center [237, 101] width 122 height 7
click at [181, 99] on input "Olivera" at bounding box center [237, 101] width 122 height 7
type input "Olivera"
click at [288, 74] on input "Reproductive Freedom for All" at bounding box center [305, 76] width 77 height 9
click at [288, 75] on input "Reproductive Freedom for All" at bounding box center [305, 76] width 77 height 9
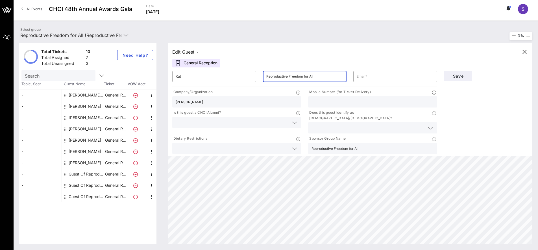
click at [288, 75] on input "Reproductive Freedom for All" at bounding box center [305, 76] width 77 height 9
paste input "Olivera"
type input "Olivera"
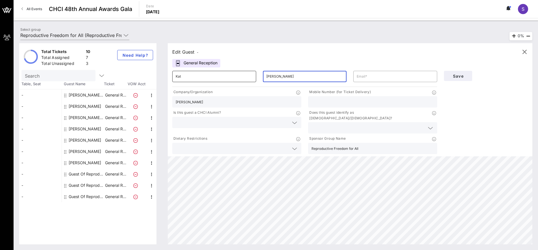
click at [194, 76] on input "Kat" at bounding box center [214, 76] width 77 height 9
type input "Kathernine"
click at [361, 76] on input "text" at bounding box center [395, 76] width 77 height 9
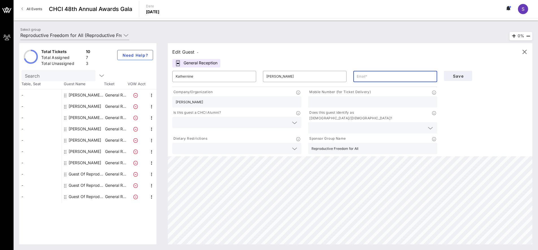
click at [361, 76] on input "text" at bounding box center [395, 76] width 77 height 9
paste input "kolivera@latinainstitute.org"
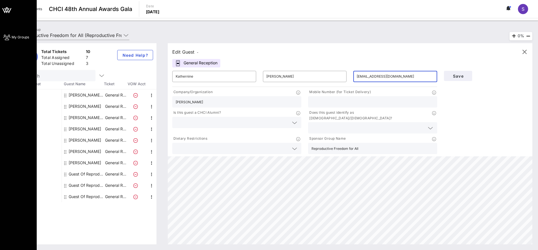
type input "kolivera@latinainstitute.org"
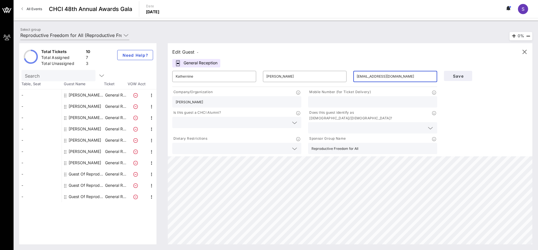
click at [178, 101] on input "Olivera" at bounding box center [237, 101] width 122 height 7
click at [178, 100] on input "Olivera" at bounding box center [237, 101] width 122 height 7
paste input "National Latina Institute for Reproductive Justice"
type input "National Latina Institute for Reproductive Justice"
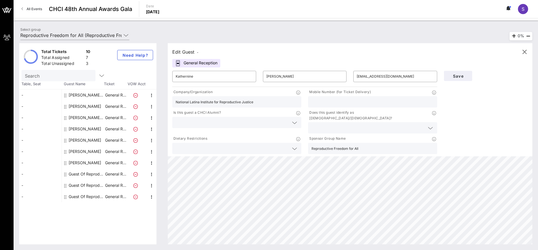
click at [210, 122] on input "text" at bounding box center [232, 122] width 113 height 7
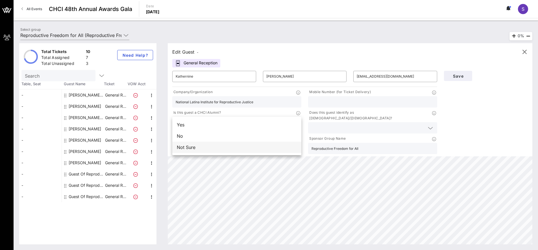
click at [226, 146] on div "Not Sure" at bounding box center [236, 147] width 129 height 11
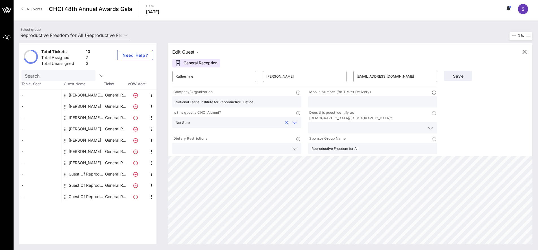
click at [355, 125] on input "text" at bounding box center [368, 127] width 113 height 7
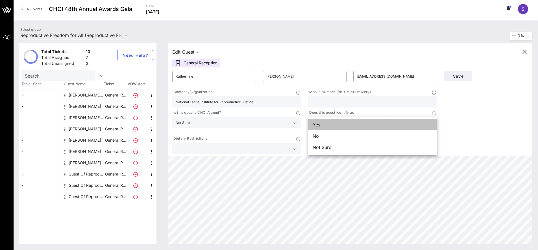
click at [342, 125] on div "Yes" at bounding box center [372, 124] width 129 height 11
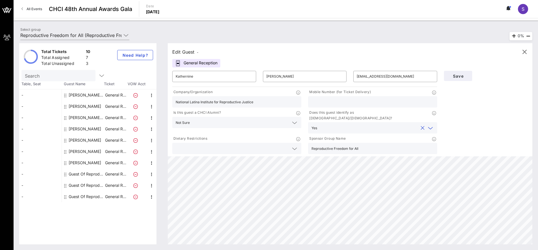
click at [336, 103] on input "text" at bounding box center [373, 101] width 122 height 7
type input "703-507-9094"
click at [463, 74] on span "Save" at bounding box center [458, 76] width 19 height 5
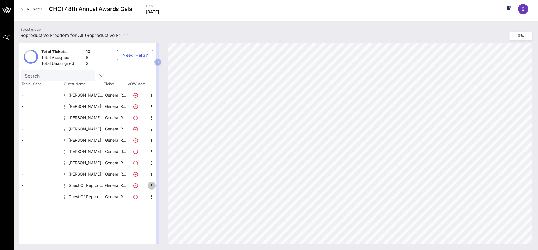
click at [153, 187] on icon "button" at bounding box center [151, 186] width 7 height 7
click at [168, 190] on div "Edit" at bounding box center [165, 187] width 11 height 5
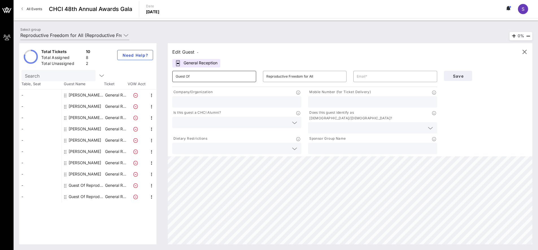
click at [190, 78] on input "Guest Of" at bounding box center [214, 76] width 77 height 9
type input "Adrienne"
type input "Castro"
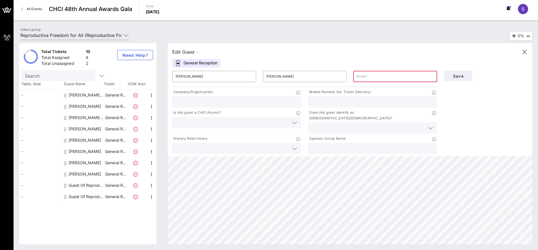
paste input "Adrienne.castro@mail.house.gov"
type input "Adrienne.castro@mail.house.gov"
click at [196, 99] on input "text" at bounding box center [237, 101] width 122 height 7
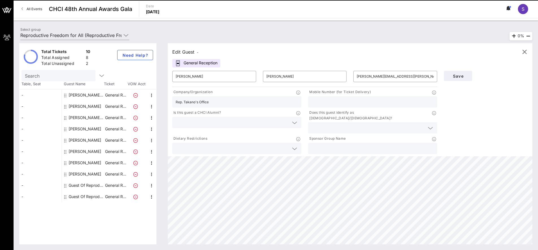
type input "Rep. Takano's Office"
click at [196, 122] on input "text" at bounding box center [232, 122] width 113 height 7
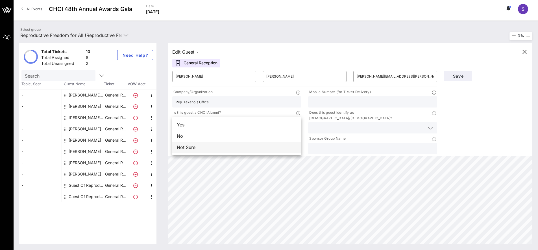
click at [202, 146] on div "Not Sure" at bounding box center [236, 147] width 129 height 11
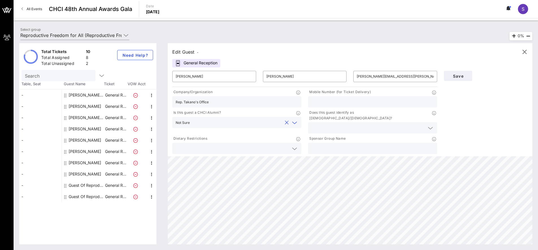
click at [328, 98] on div at bounding box center [373, 101] width 122 height 11
paste input "202 341 0318"
type input "202 341 0318"
click at [332, 122] on div at bounding box center [373, 127] width 122 height 11
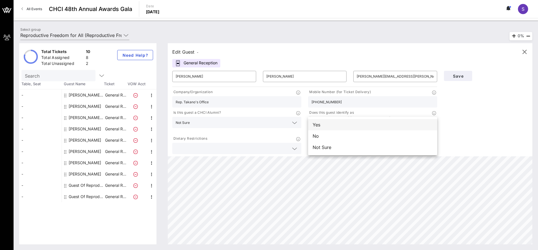
click at [329, 128] on div "Yes" at bounding box center [372, 124] width 129 height 11
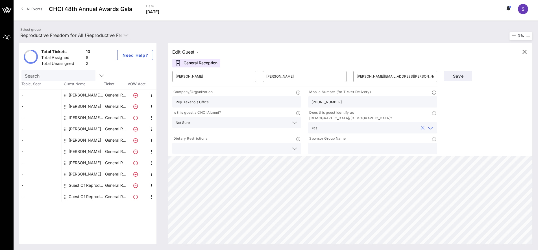
click at [329, 145] on input "text" at bounding box center [373, 148] width 122 height 7
type input "Reproductive Freedom for All"
click at [456, 78] on span "Save" at bounding box center [458, 76] width 19 height 5
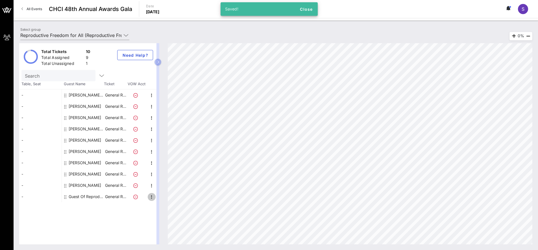
click at [152, 198] on icon "button" at bounding box center [151, 197] width 7 height 7
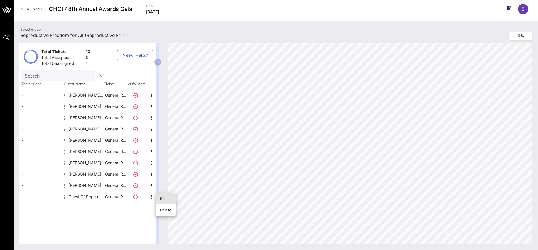
click at [163, 200] on div "Edit" at bounding box center [165, 199] width 11 height 5
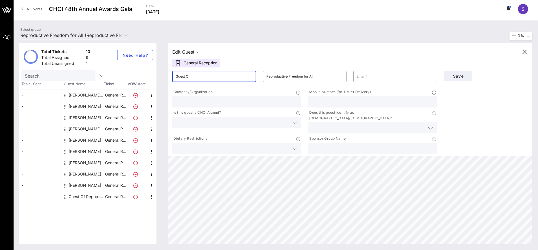
click at [180, 79] on input "Guest Of" at bounding box center [214, 76] width 77 height 9
click at [181, 78] on input "Guest Of" at bounding box center [214, 76] width 77 height 9
click at [184, 77] on input "Guest Of" at bounding box center [214, 76] width 77 height 9
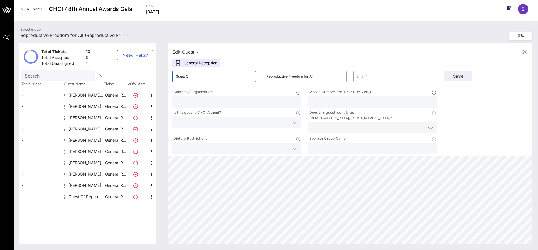
click at [184, 77] on input "Guest Of" at bounding box center [214, 76] width 77 height 9
type input "John"
type input "Weber"
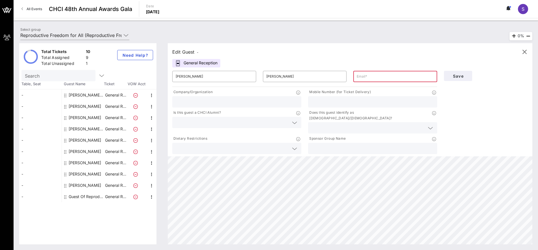
click at [325, 145] on input "text" at bounding box center [373, 148] width 122 height 7
paste input "Reproductive Freedom for All"
type input "Reproductive Freedom for All"
click at [186, 101] on input "text" at bounding box center [237, 101] width 122 height 7
type input "Whip Clark's Office"
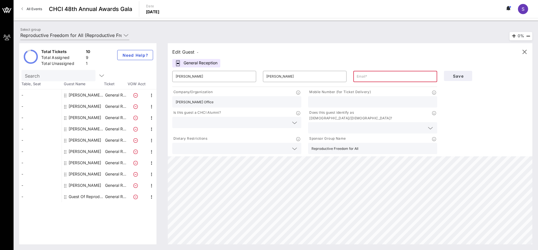
click at [216, 117] on div "Is this guest a CHCI Alumni?" at bounding box center [237, 122] width 136 height 26
click at [217, 118] on div at bounding box center [237, 122] width 122 height 11
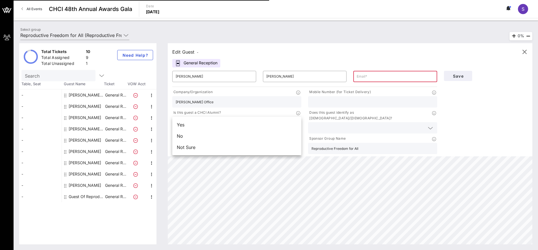
click at [225, 146] on div "Not Sure" at bounding box center [236, 147] width 129 height 11
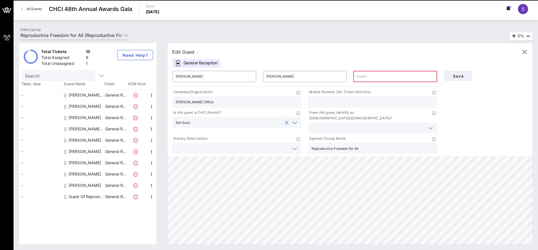
click at [338, 100] on input "text" at bounding box center [373, 101] width 122 height 7
click at [336, 125] on input "text" at bounding box center [368, 127] width 113 height 7
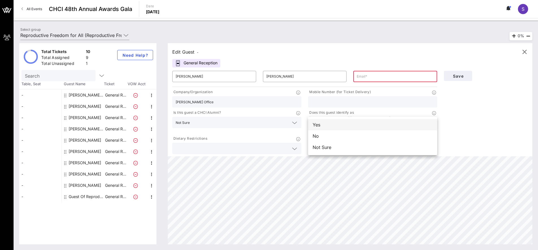
click at [333, 129] on div "Yes" at bounding box center [372, 124] width 129 height 11
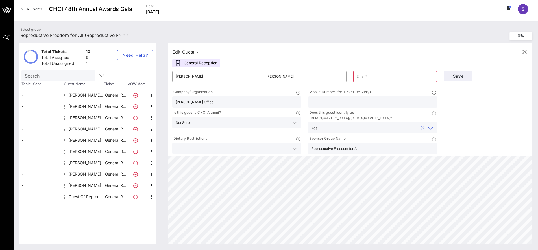
click at [324, 104] on input "text" at bounding box center [373, 101] width 122 height 7
click at [359, 77] on input "text" at bounding box center [395, 76] width 77 height 9
paste input "john.weber@mail.house.gov"
type input "john.weber@mail.house.gov"
click at [460, 75] on span "Save" at bounding box center [458, 76] width 19 height 5
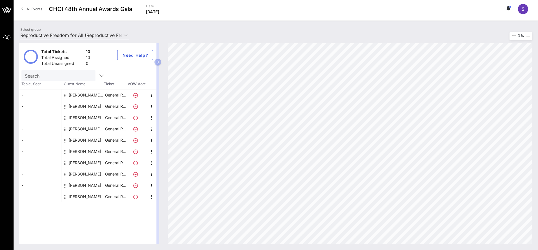
click at [88, 94] on div "Abigail Zapote Cortes" at bounding box center [87, 95] width 36 height 11
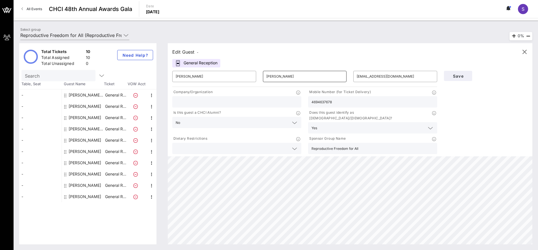
click at [285, 79] on input "Zapote Cortes" at bounding box center [305, 76] width 77 height 9
click at [285, 78] on input "Zapote Cortes" at bounding box center [305, 76] width 77 height 9
click at [434, 92] on icon at bounding box center [434, 93] width 4 height 4
click at [524, 51] on icon "button" at bounding box center [524, 52] width 7 height 7
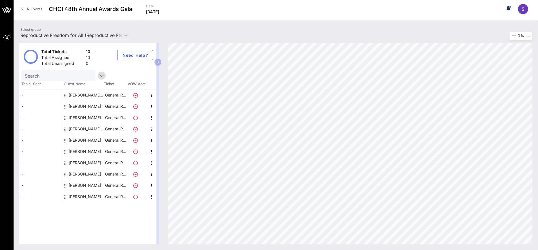
click at [98, 76] on icon "button" at bounding box center [101, 75] width 7 height 7
click at [90, 37] on input "Reproductive Freedom for All (Reproductive Freedom for All) [Silvina Alarcón, s…" at bounding box center [70, 35] width 101 height 9
click at [74, 153] on div "John Weber" at bounding box center [85, 151] width 33 height 11
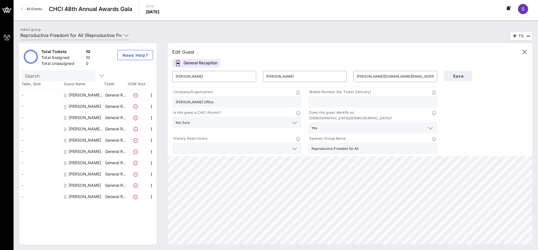
click at [356, 102] on input "text" at bounding box center [373, 101] width 122 height 7
type input "6787724696"
click at [451, 77] on span "Save" at bounding box center [458, 76] width 19 height 5
